Goal: Task Accomplishment & Management: Use online tool/utility

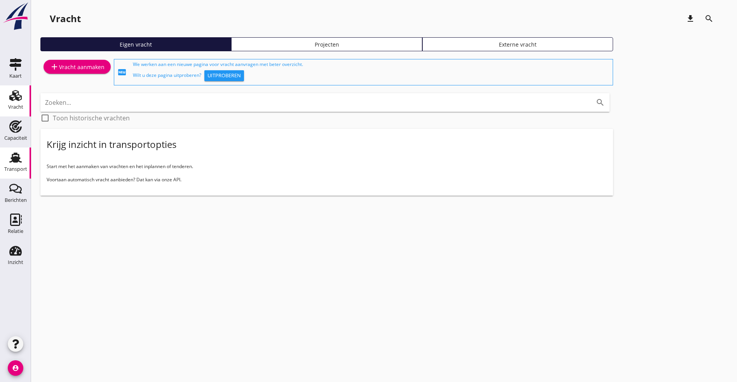
click at [17, 154] on use at bounding box center [15, 158] width 12 height 10
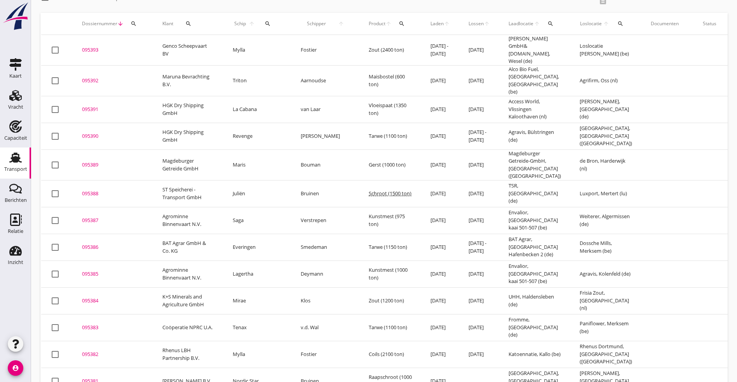
scroll to position [58, 0]
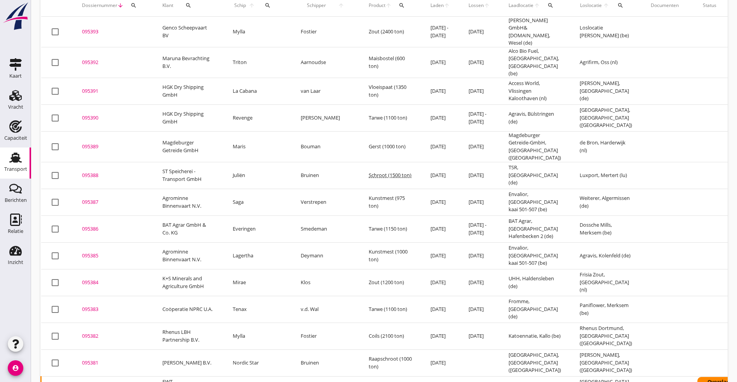
click at [87, 333] on div "095382" at bounding box center [113, 337] width 62 height 8
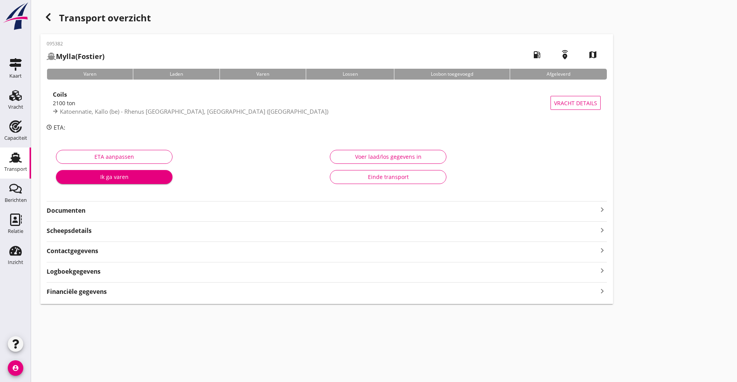
drag, startPoint x: 90, startPoint y: 271, endPoint x: 100, endPoint y: 267, distance: 10.7
click at [91, 270] on strong "Logboekgegevens" at bounding box center [74, 271] width 54 height 9
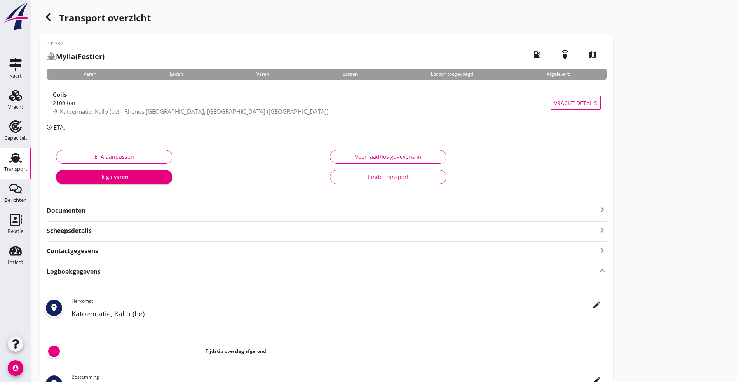
click at [592, 305] on icon "edit" at bounding box center [596, 304] width 9 height 9
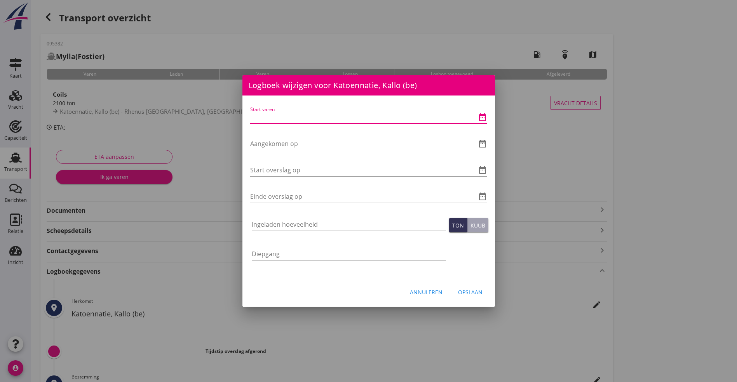
click at [262, 116] on input "Start varen" at bounding box center [357, 117] width 215 height 12
type input "1"
type input "[DATE] 06:00"
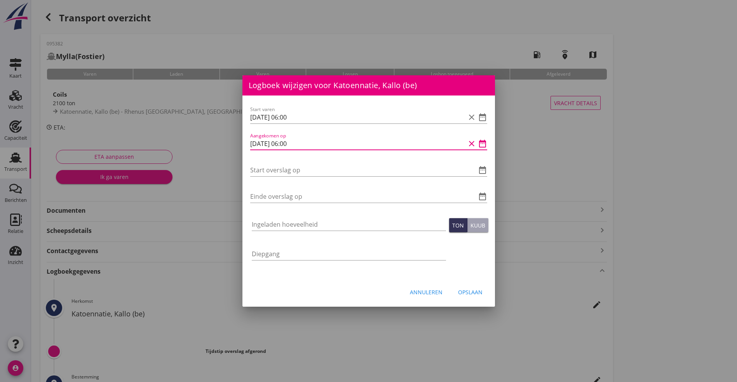
type input "[DATE] 06:00"
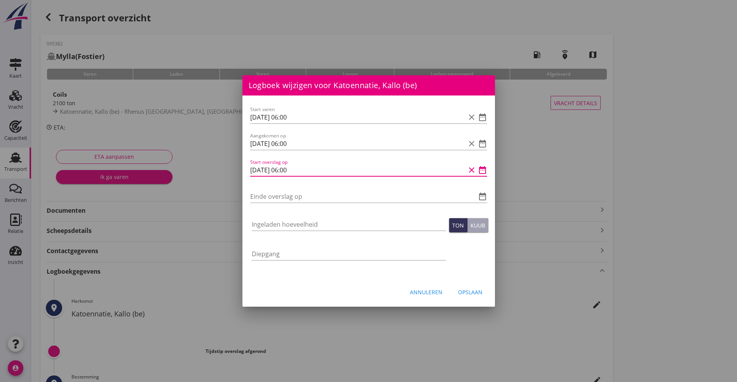
type input "[DATE] 06:00"
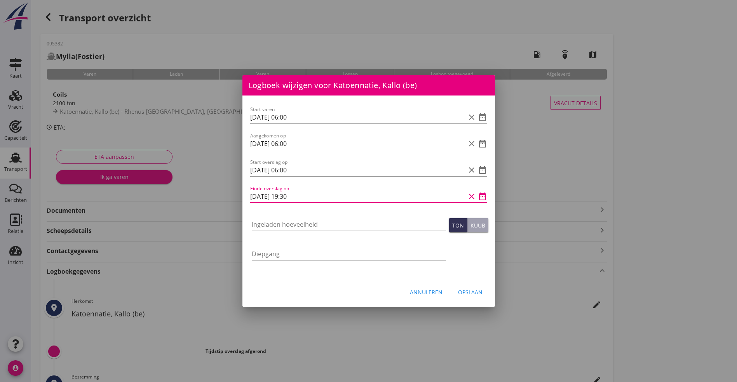
type input "[DATE] 19:30"
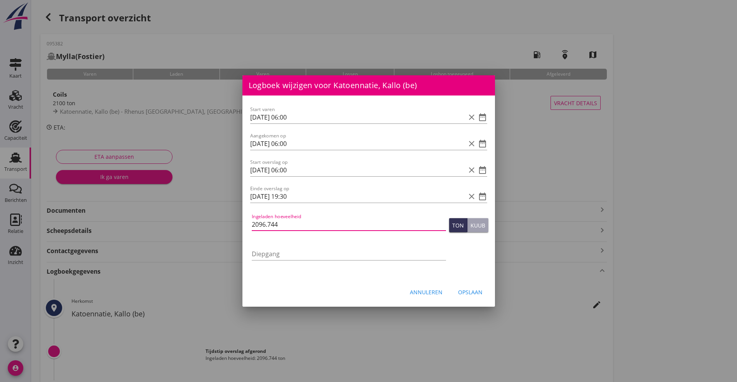
type input "2096.744"
click at [473, 287] on button "Opslaan" at bounding box center [470, 292] width 37 height 14
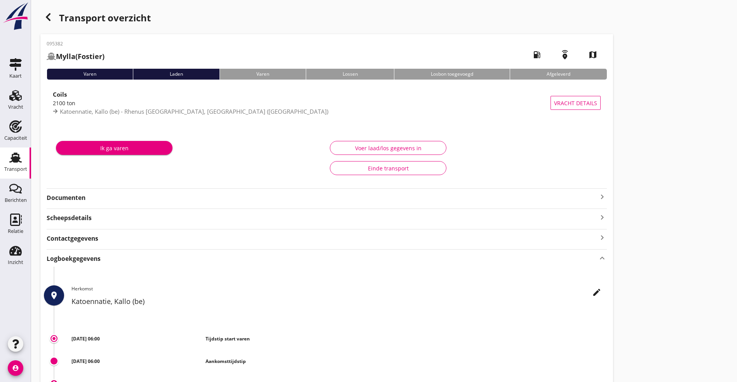
click at [51, 16] on icon "button" at bounding box center [48, 16] width 9 height 9
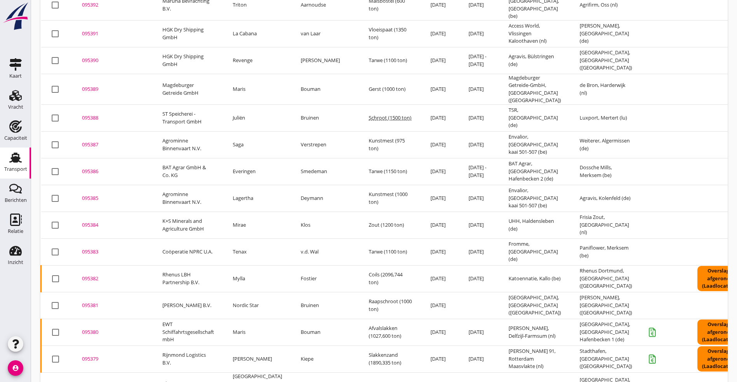
scroll to position [117, 0]
